Goal: Task Accomplishment & Management: Manage account settings

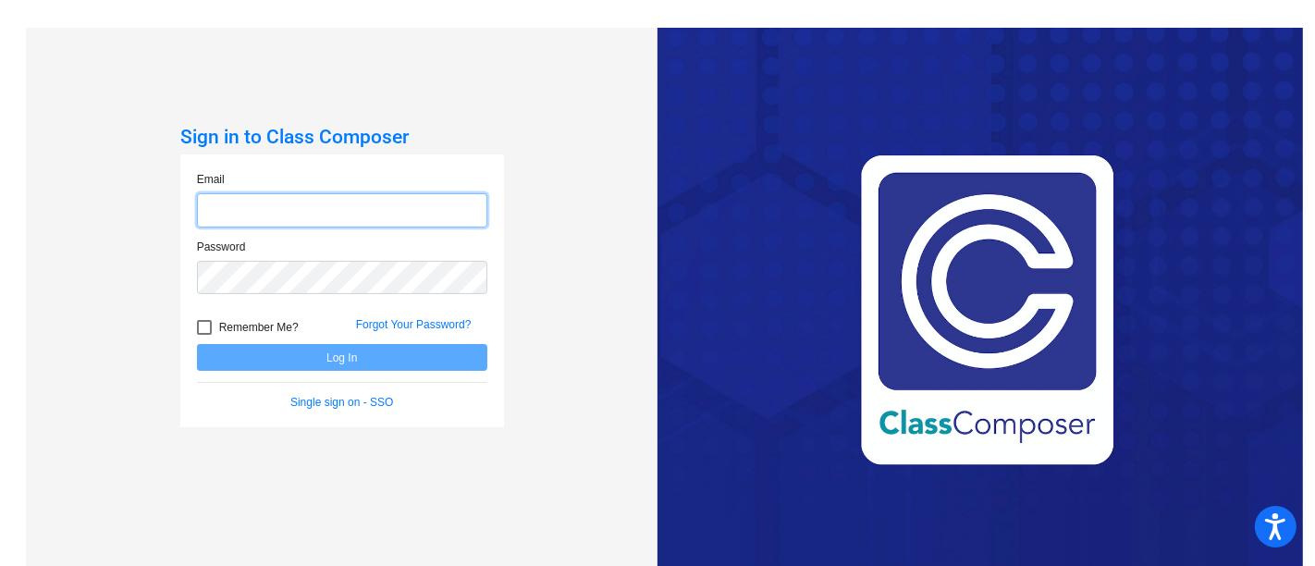
type input "[EMAIL_ADDRESS][DOMAIN_NAME]"
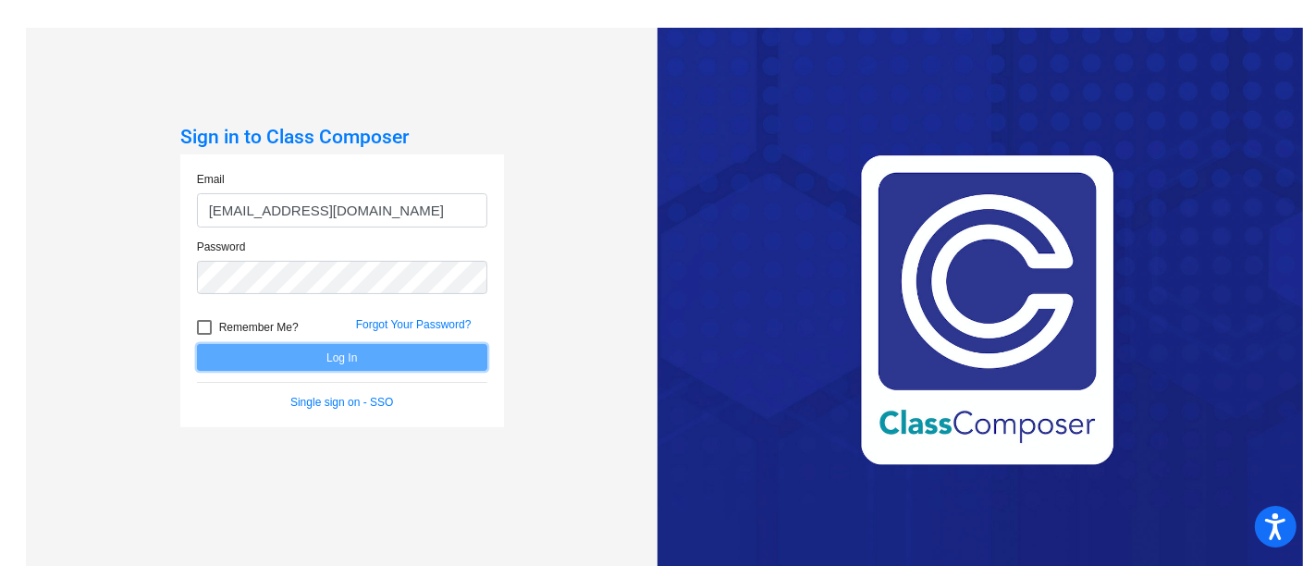
click at [460, 354] on button "Log In" at bounding box center [342, 357] width 290 height 27
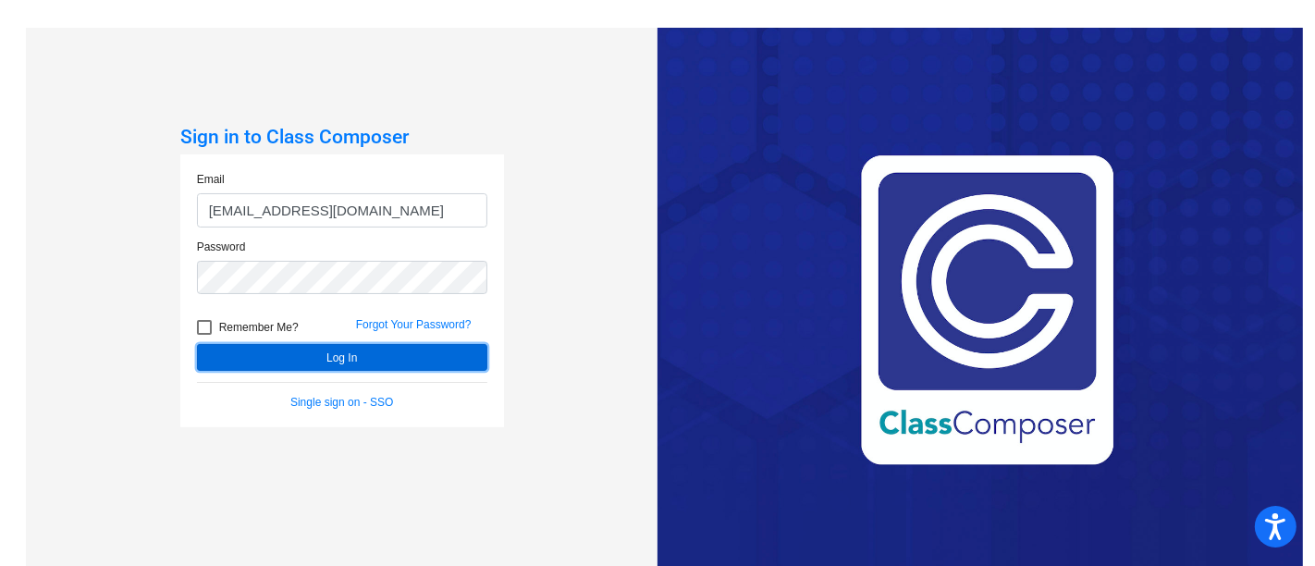
click at [467, 356] on button "Log In" at bounding box center [342, 357] width 290 height 27
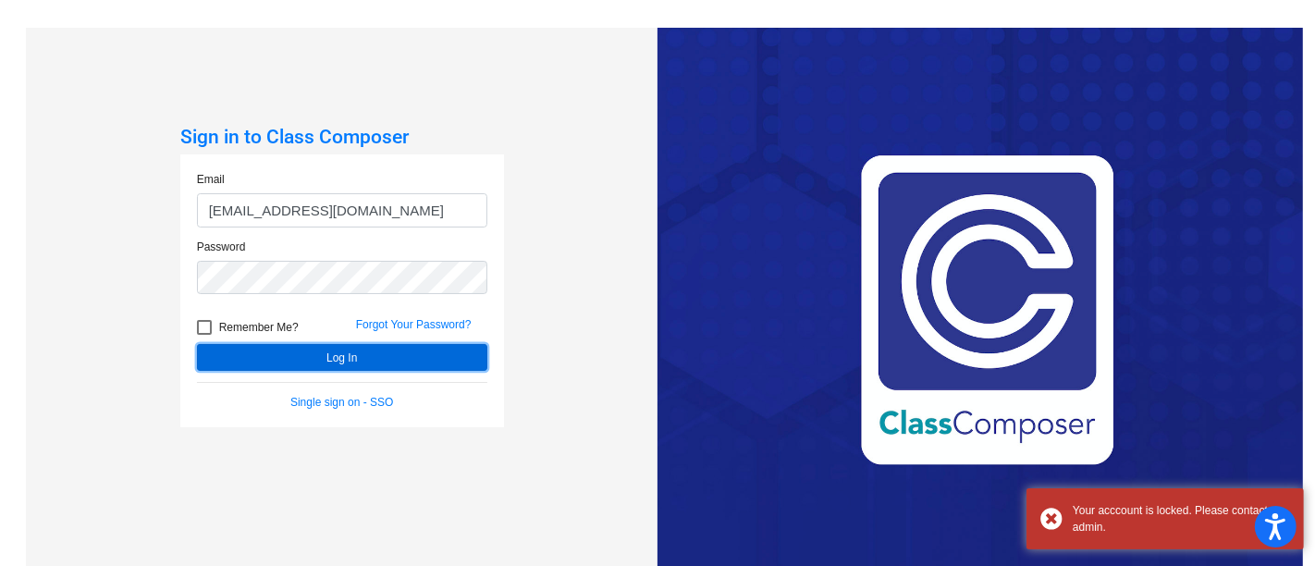
click at [446, 370] on button "Log In" at bounding box center [342, 357] width 290 height 27
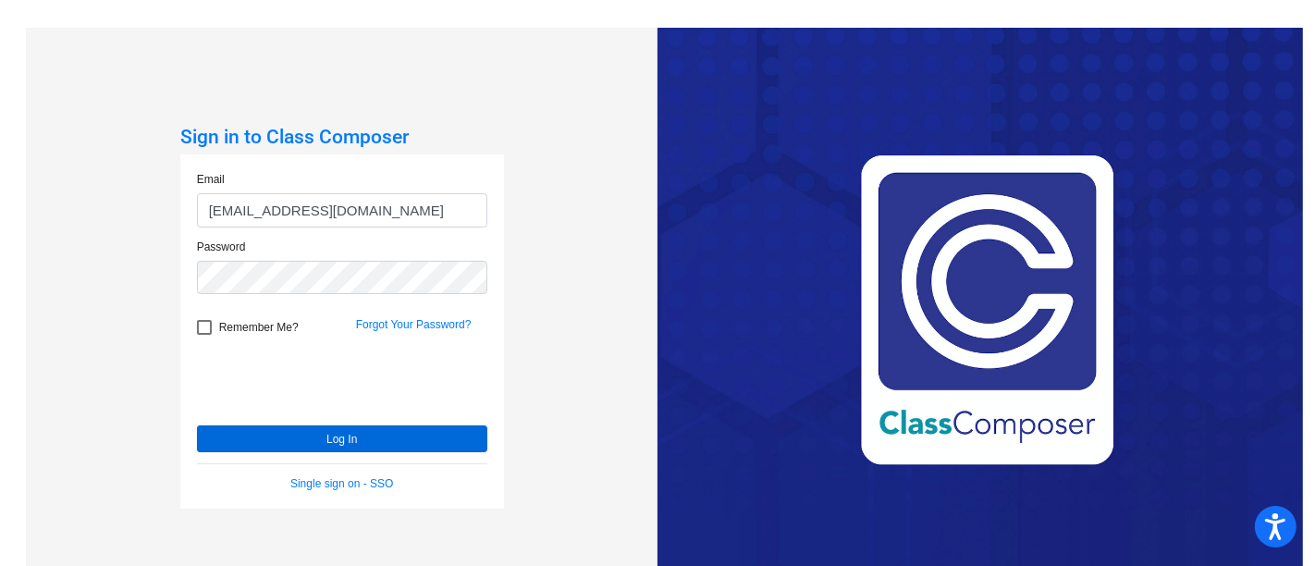
click at [413, 437] on button "Log In" at bounding box center [342, 438] width 290 height 27
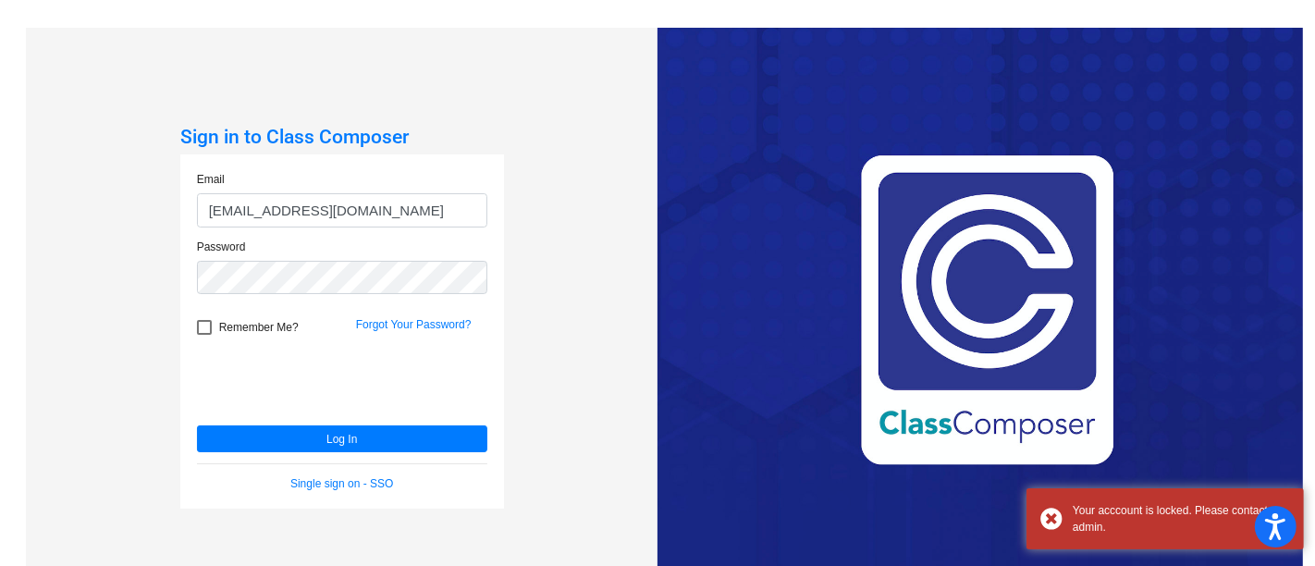
click at [206, 328] on div at bounding box center [204, 327] width 15 height 15
click at [204, 335] on input "Remember Me?" at bounding box center [203, 335] width 1 height 1
checkbox input "true"
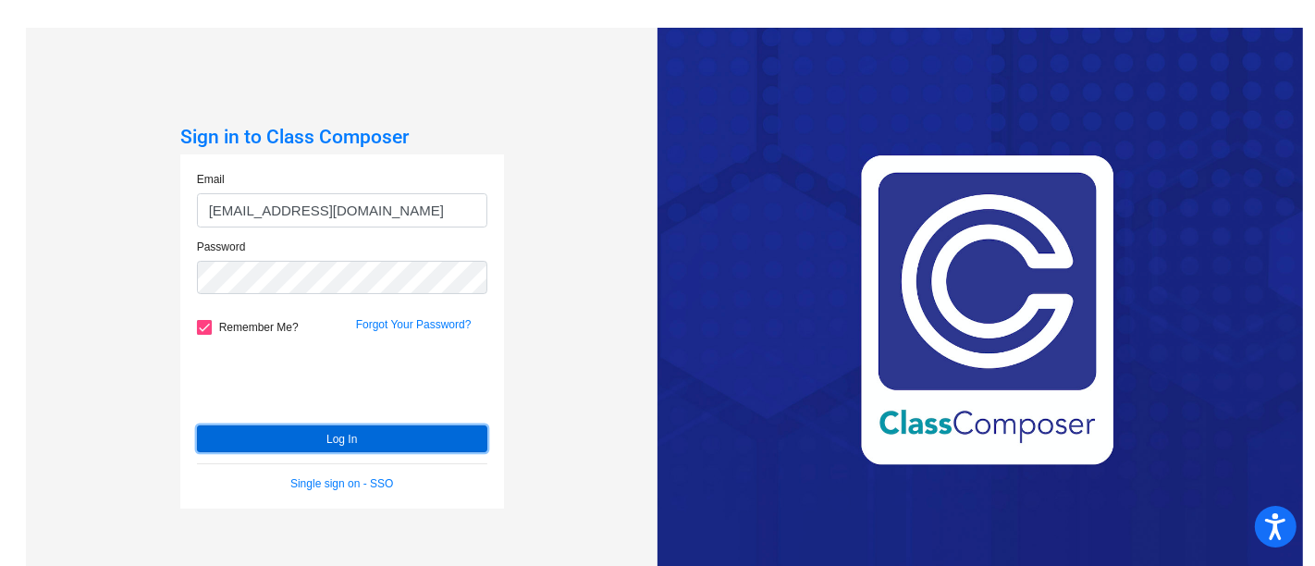
click at [406, 438] on button "Log In" at bounding box center [342, 438] width 290 height 27
click at [606, 301] on div "Sign in to Class Composer Email kalfareh@ceres.k12.ca.us Password Remember Me? …" at bounding box center [342, 311] width 632 height 566
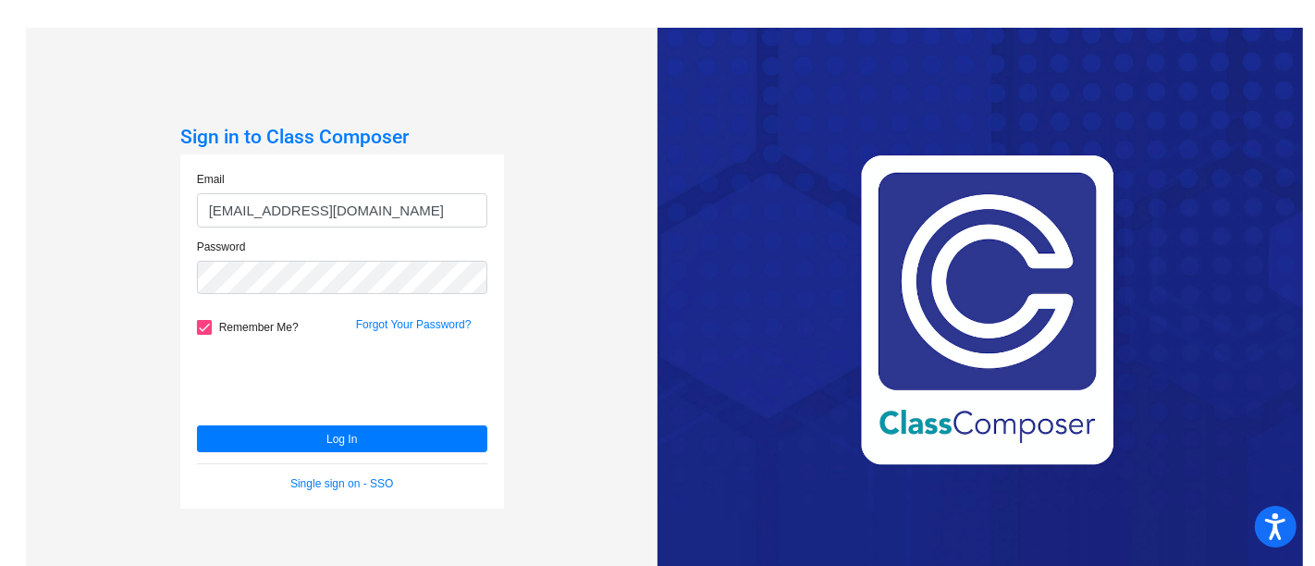
click at [284, 438] on button "Log In" at bounding box center [342, 438] width 290 height 27
